Goal: Transaction & Acquisition: Purchase product/service

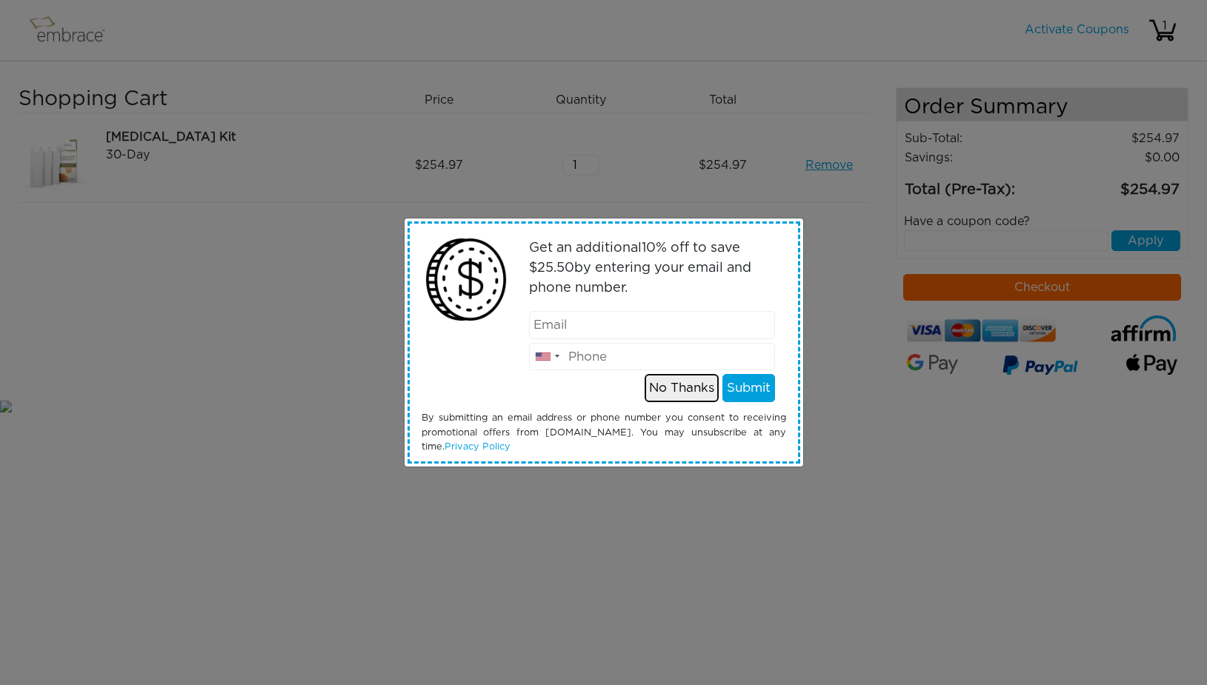
click at [692, 385] on button "No Thanks" at bounding box center [682, 388] width 74 height 28
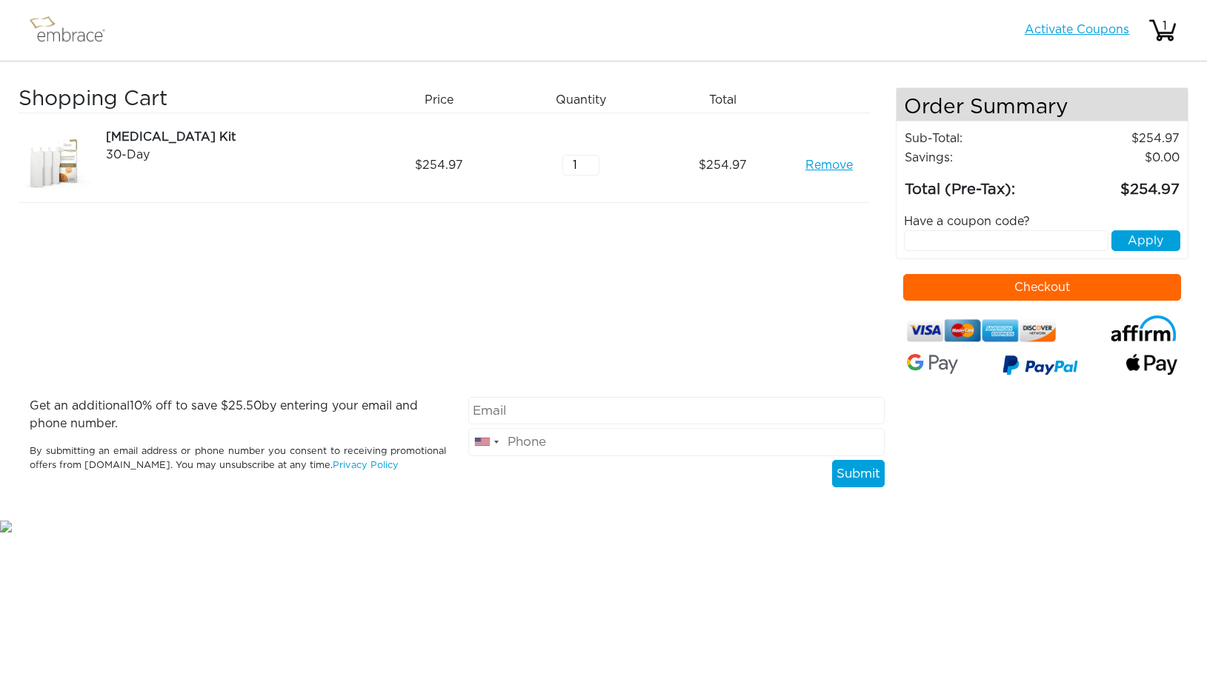
click at [1043, 33] on link "Activate Coupons" at bounding box center [1077, 30] width 104 height 12
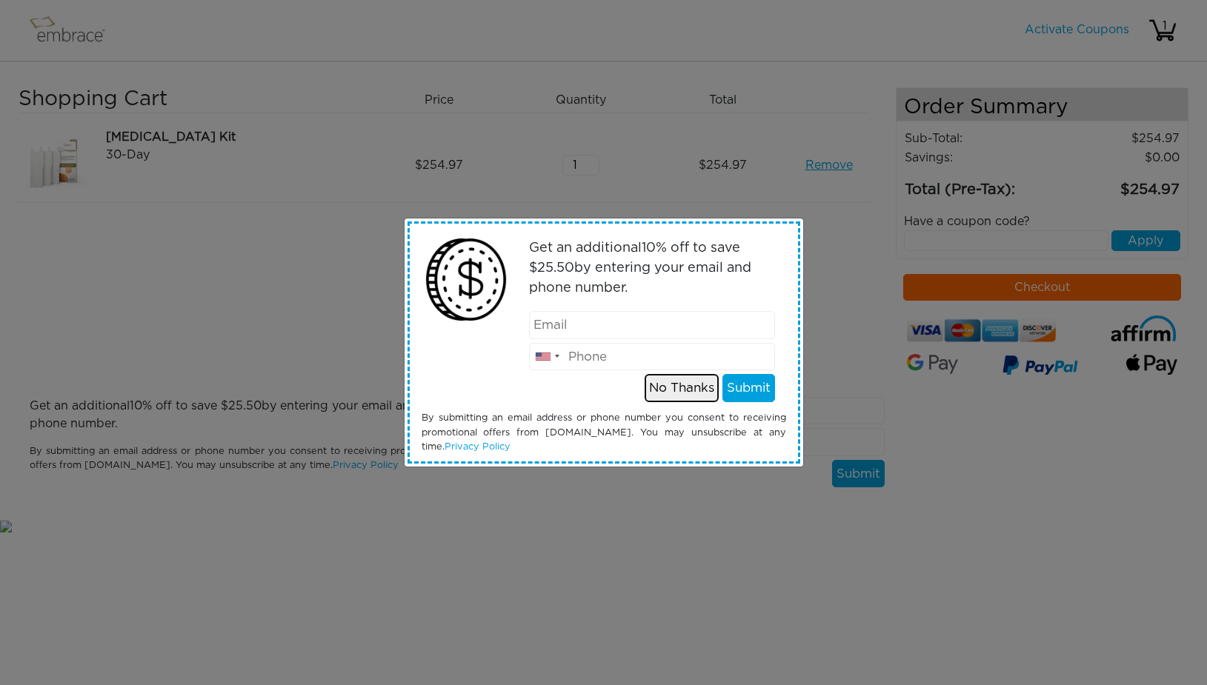
click at [696, 387] on button "No Thanks" at bounding box center [682, 388] width 74 height 28
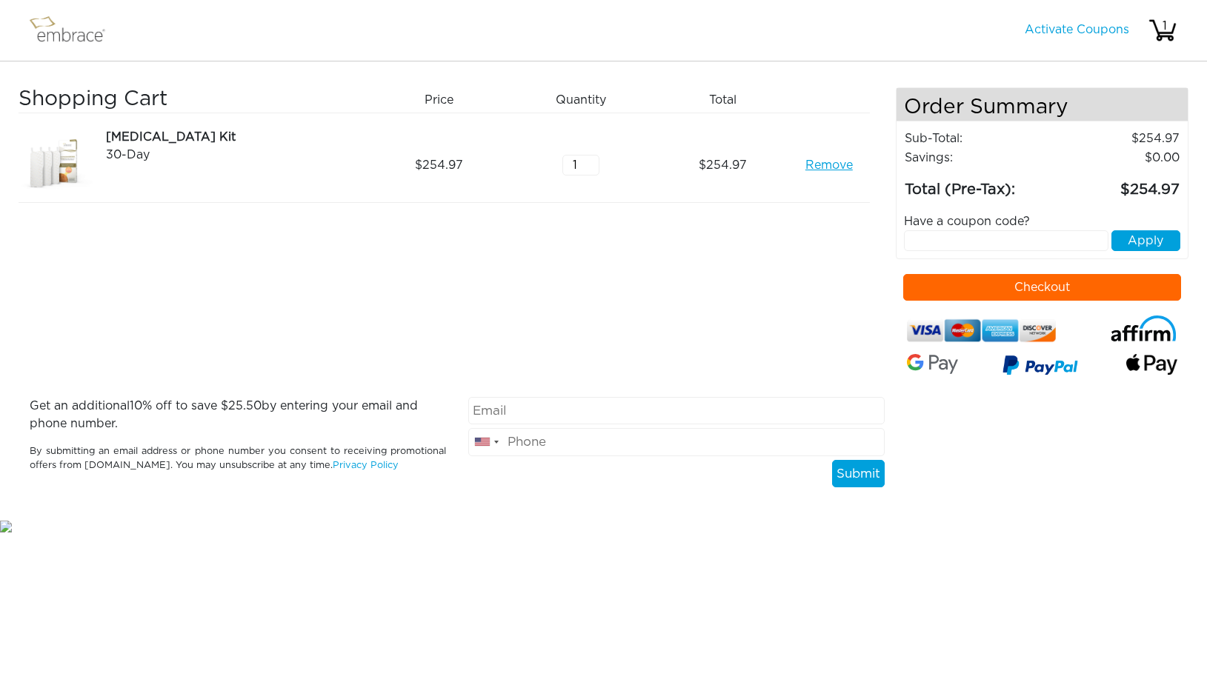
click at [976, 245] on input "text" at bounding box center [1006, 240] width 204 height 21
type input "stackandsave"
click at [1151, 236] on button "Apply" at bounding box center [1145, 240] width 69 height 21
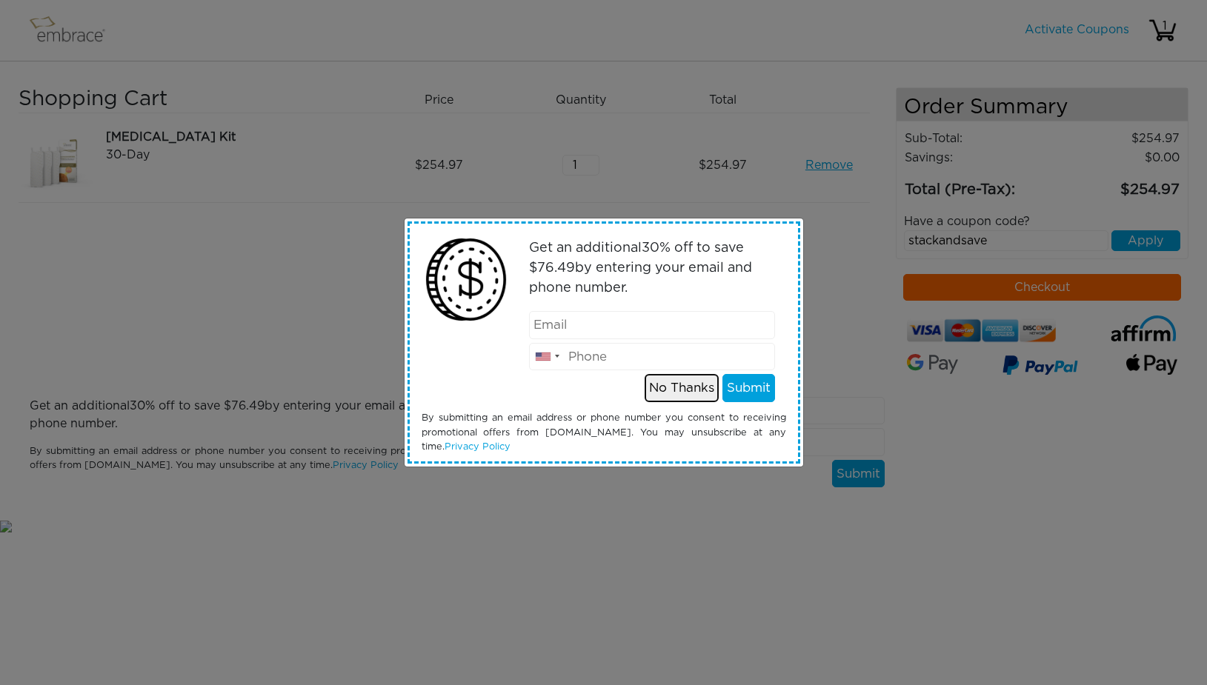
click at [702, 393] on button "No Thanks" at bounding box center [682, 388] width 74 height 28
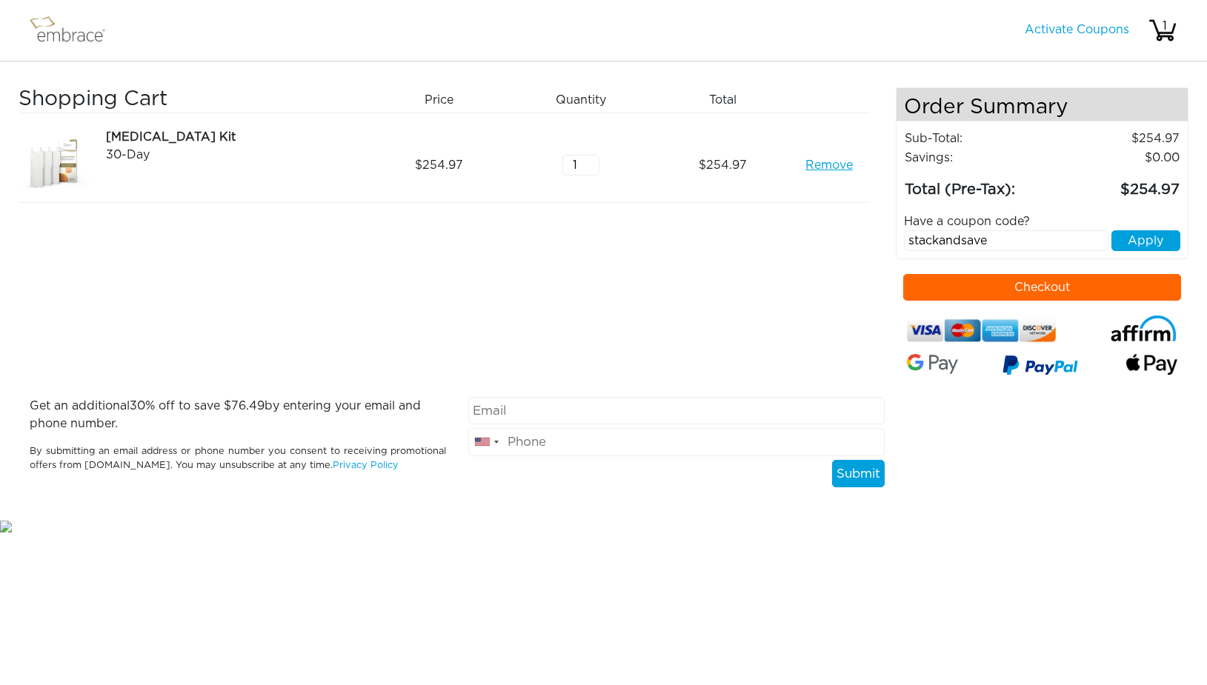
click at [1063, 291] on button "Checkout" at bounding box center [1042, 287] width 278 height 27
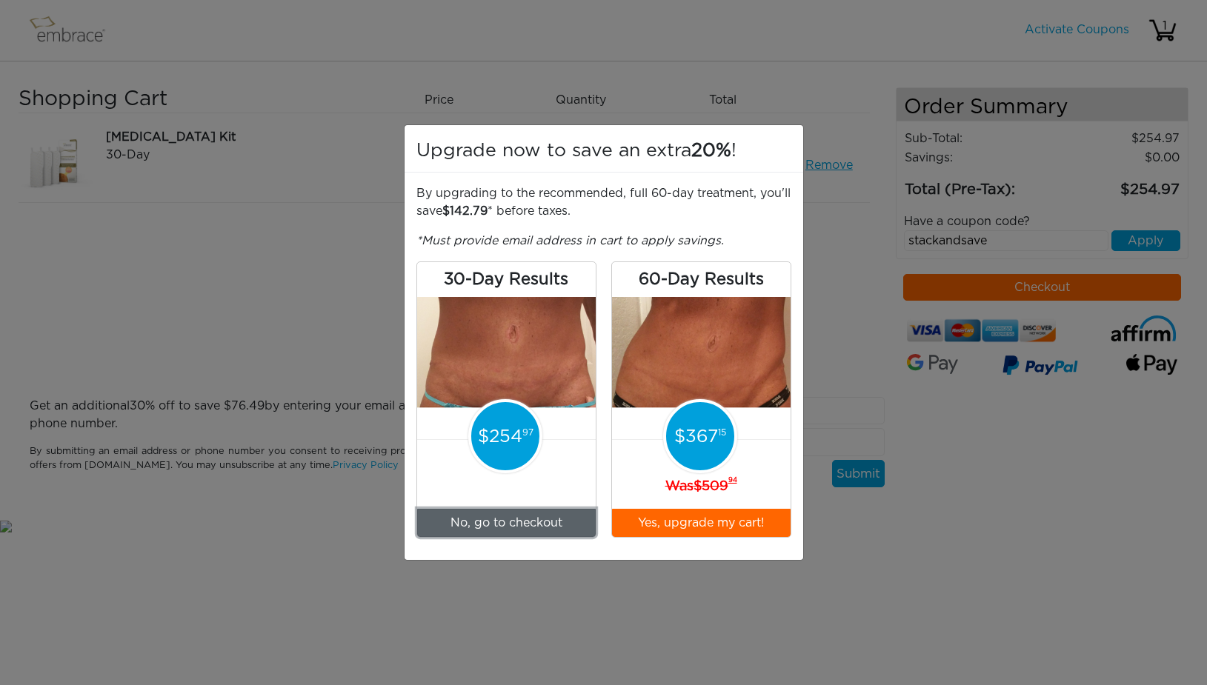
click at [513, 521] on link "No, go to checkout" at bounding box center [506, 523] width 179 height 28
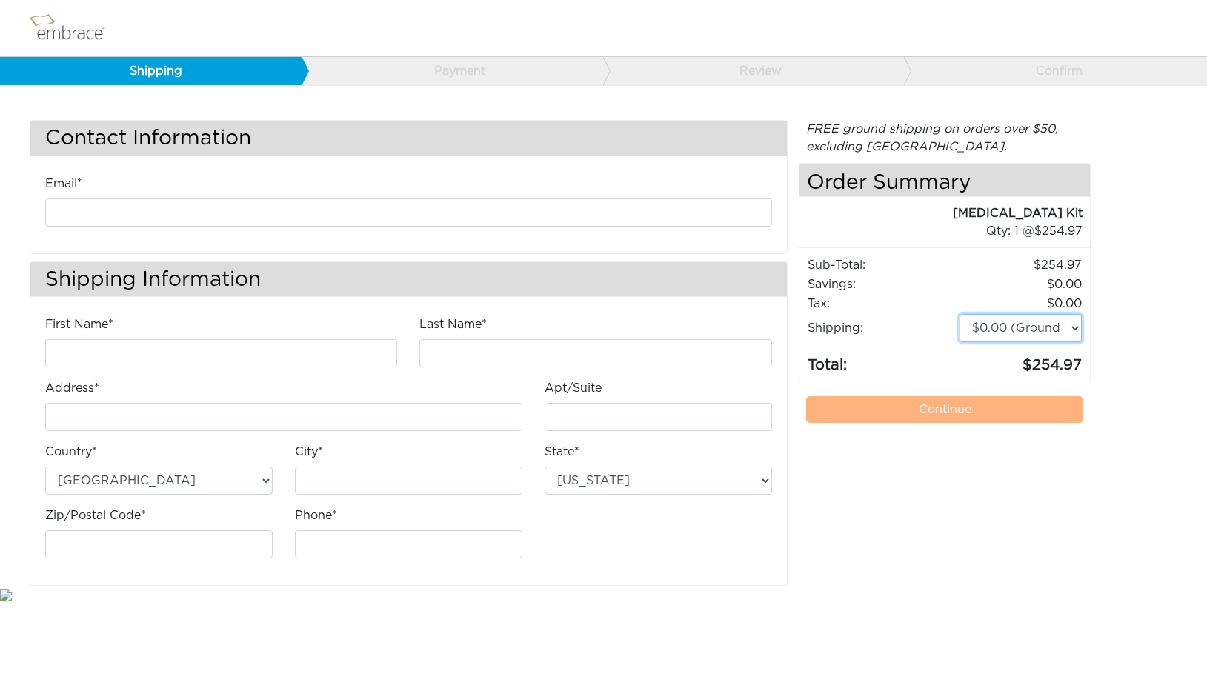
click at [959, 314] on select "$0.00 (Ground) $15.00 (Express Saver) $20.00 (Two Day) $30.00 (Overnight)" at bounding box center [1020, 328] width 123 height 28
click at [1071, 327] on select "$0.00 (Ground) $15.00 (Express Saver) $20.00 (Two Day) $30.00 (Overnight)" at bounding box center [1020, 328] width 123 height 28
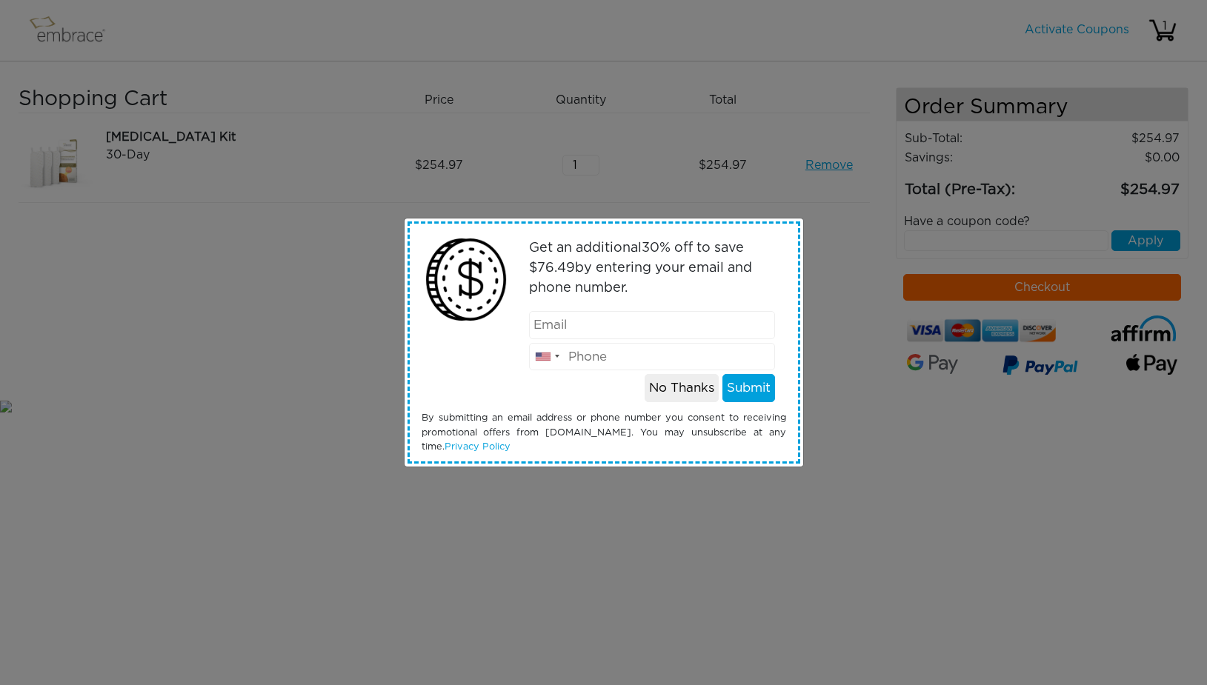
click at [619, 330] on input "email" at bounding box center [652, 325] width 246 height 28
type input "kimcollings@cinci.rr.com"
type input "5136007431"
click at [753, 398] on button "Submit" at bounding box center [748, 388] width 53 height 28
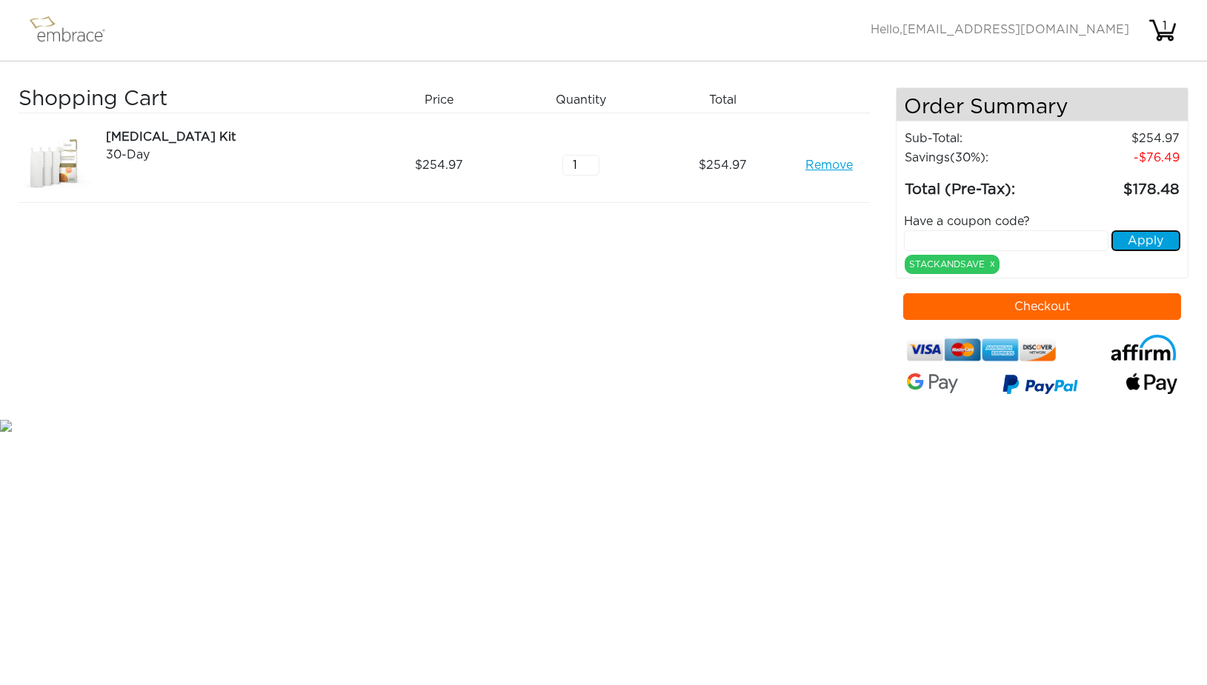
click at [1142, 245] on button "Apply" at bounding box center [1145, 240] width 69 height 21
click at [1142, 247] on button "Apply" at bounding box center [1145, 240] width 69 height 21
click at [999, 242] on input "text" at bounding box center [1006, 240] width 204 height 21
